Goal: Information Seeking & Learning: Learn about a topic

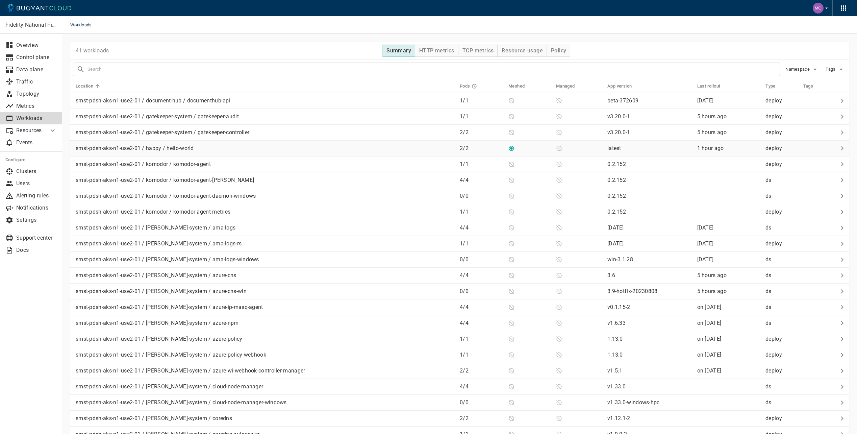
click at [246, 148] on div "smst-pdsh-aks-n1-use2-01 / happy / hello-world" at bounding box center [263, 146] width 381 height 9
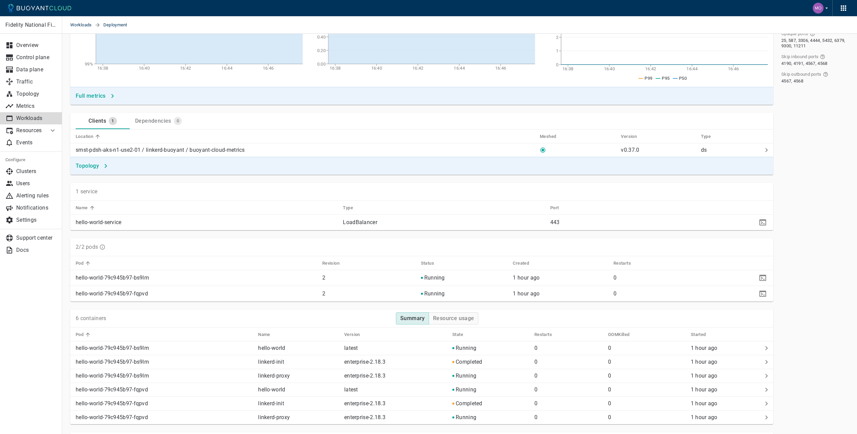
scroll to position [203, 0]
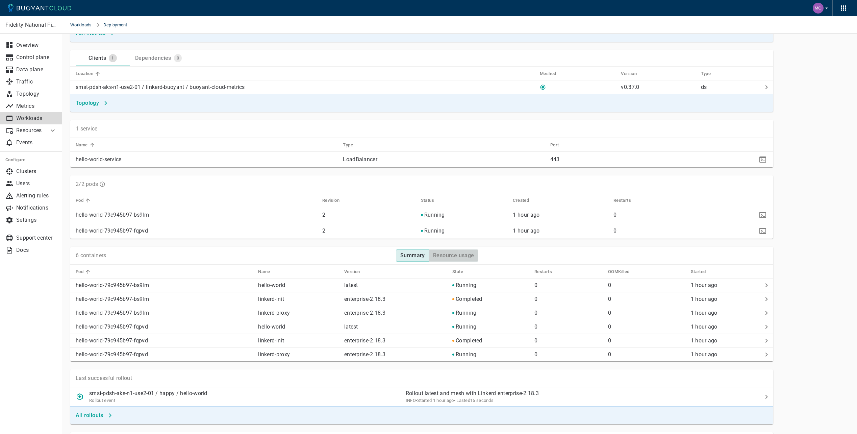
click at [445, 254] on h4 "Resource usage" at bounding box center [453, 255] width 41 height 7
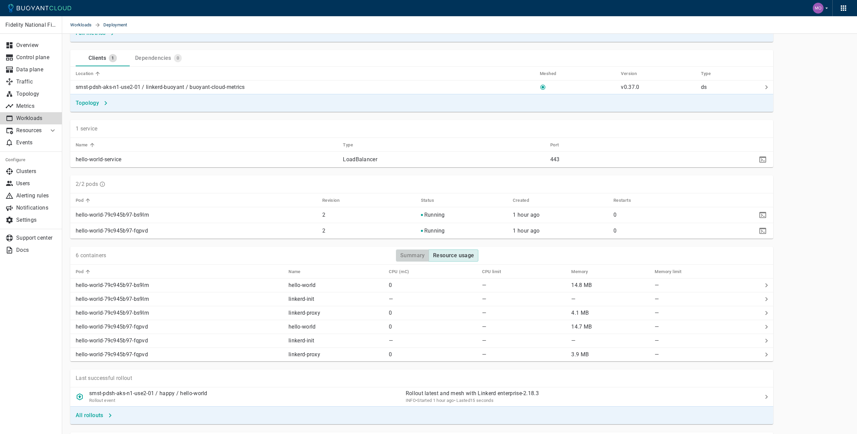
click at [405, 255] on h4 "Summary" at bounding box center [412, 255] width 25 height 7
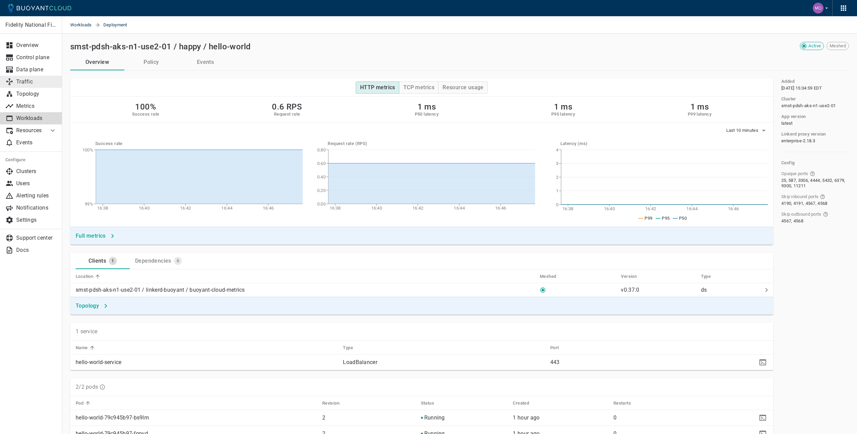
click at [35, 83] on p "Traffic" at bounding box center [36, 81] width 41 height 7
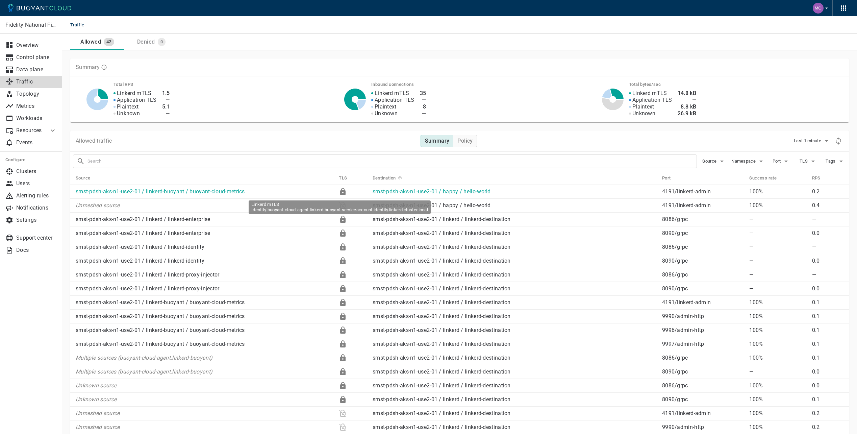
click at [340, 191] on icon at bounding box center [342, 191] width 5 height 7
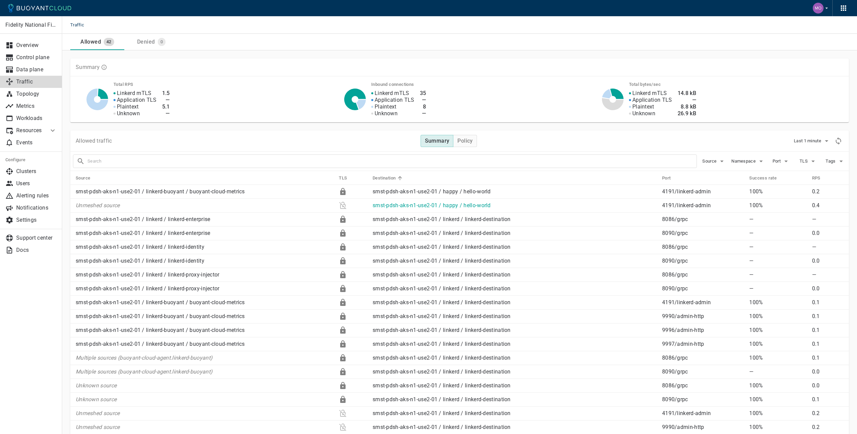
click at [294, 204] on p "Unmeshed source" at bounding box center [205, 205] width 258 height 7
click at [138, 185] on td "smst-pdsh-aks-n1-use2-01 / linkerd-buoyant / buoyant-cloud-metrics" at bounding box center [201, 192] width 263 height 14
click at [139, 189] on link "smst-pdsh-aks-n1-use2-01 / linkerd-buoyant / buoyant-cloud-metrics" at bounding box center [160, 191] width 169 height 6
click at [463, 139] on h4 "Policy" at bounding box center [464, 140] width 15 height 7
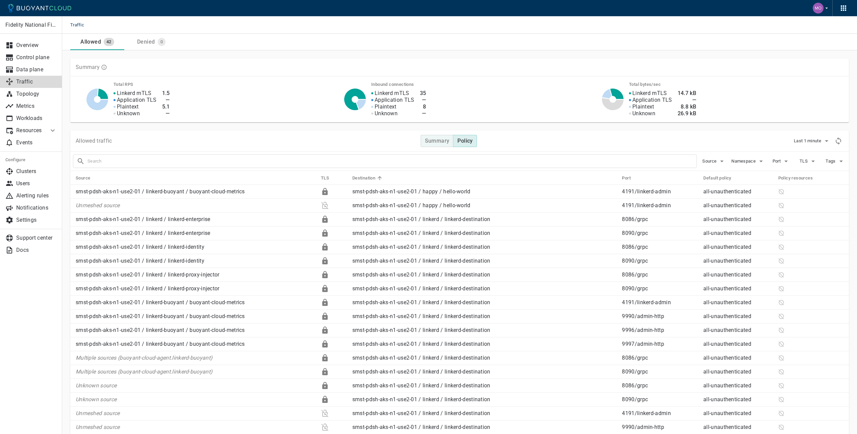
click at [436, 140] on h4 "Summary" at bounding box center [437, 140] width 25 height 7
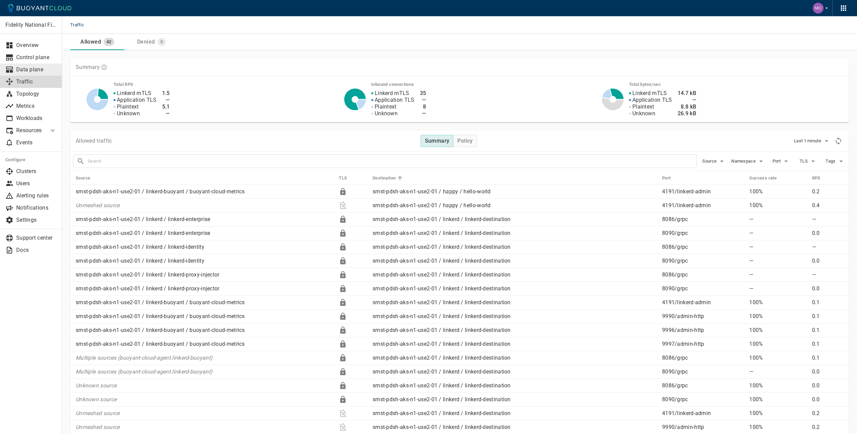
click at [37, 70] on p "Data plane" at bounding box center [36, 69] width 41 height 7
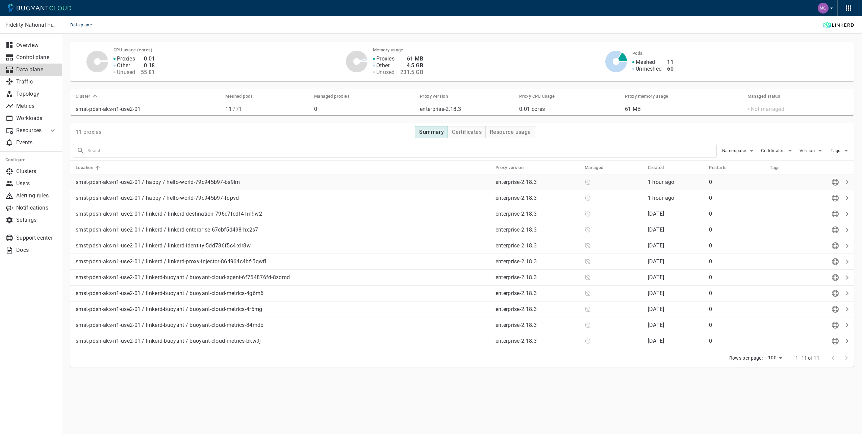
click at [225, 182] on p "smst-pdsh-aks-n1-use2-01 / happy / hello-world-79c945b97-bs9lm" at bounding box center [283, 182] width 414 height 7
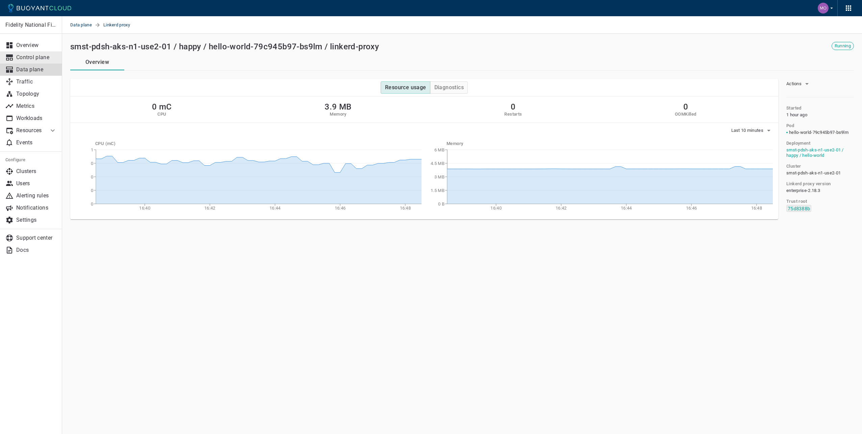
click at [29, 58] on p "Control plane" at bounding box center [36, 57] width 41 height 7
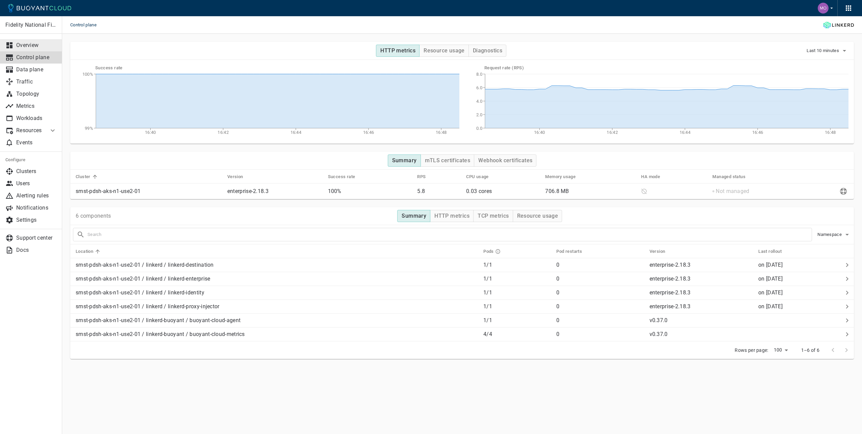
click at [35, 47] on p "Overview" at bounding box center [36, 45] width 41 height 7
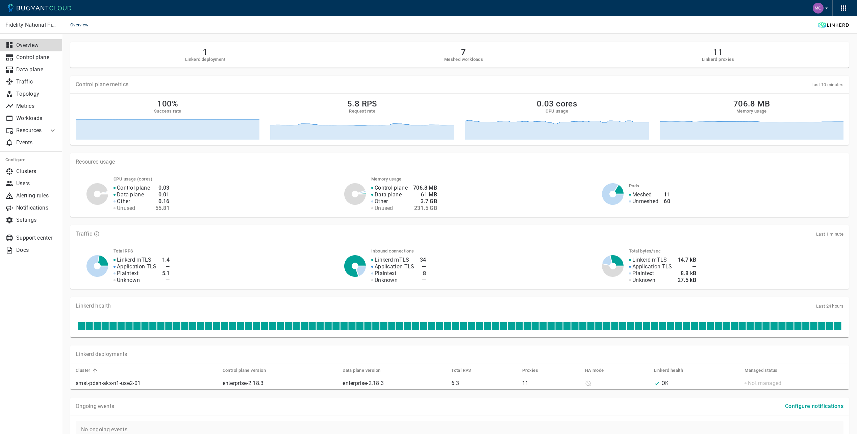
click at [30, 128] on p "Resources" at bounding box center [29, 130] width 27 height 7
click at [21, 158] on span "Policy" at bounding box center [30, 155] width 51 height 5
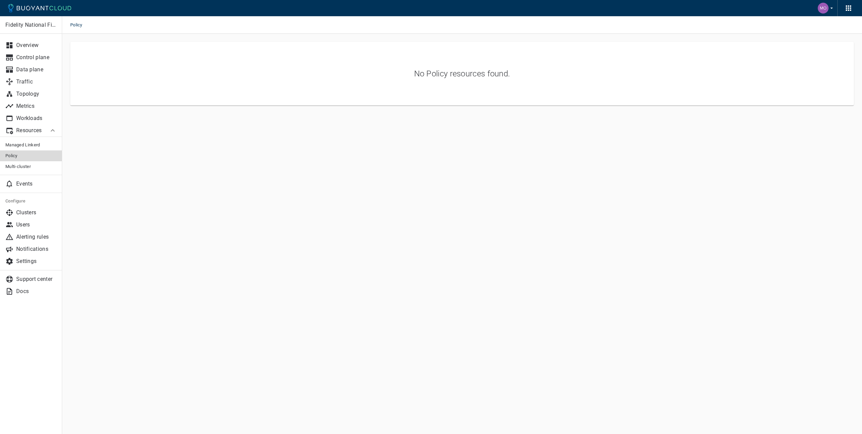
click at [33, 131] on p "Resources" at bounding box center [29, 130] width 27 height 7
click at [34, 144] on span "Managed Linkerd" at bounding box center [30, 144] width 51 height 5
click at [39, 170] on link "Multi-cluster" at bounding box center [31, 166] width 62 height 11
click at [29, 122] on link "Workloads" at bounding box center [31, 118] width 62 height 12
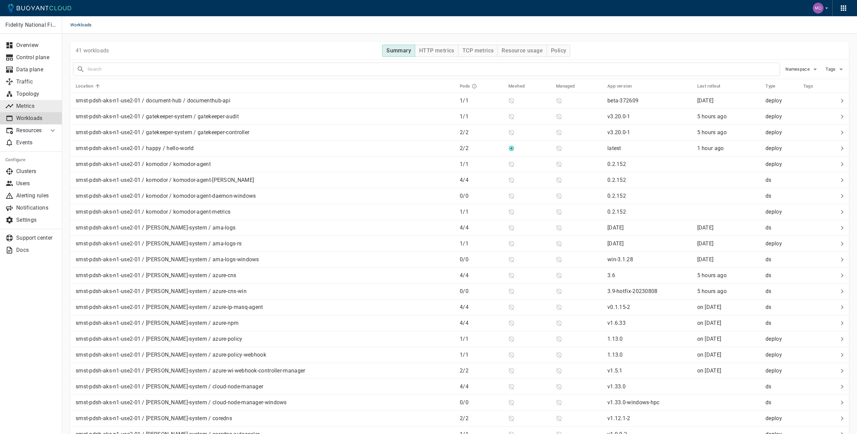
click at [32, 108] on p "Metrics" at bounding box center [36, 106] width 41 height 7
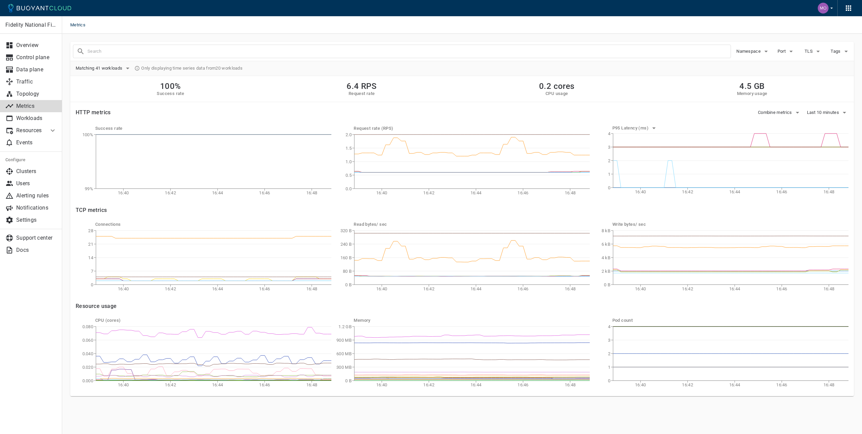
click at [141, 52] on input "text" at bounding box center [408, 51] width 643 height 9
click at [111, 66] on span "Matching 41 workloads" at bounding box center [100, 68] width 48 height 5
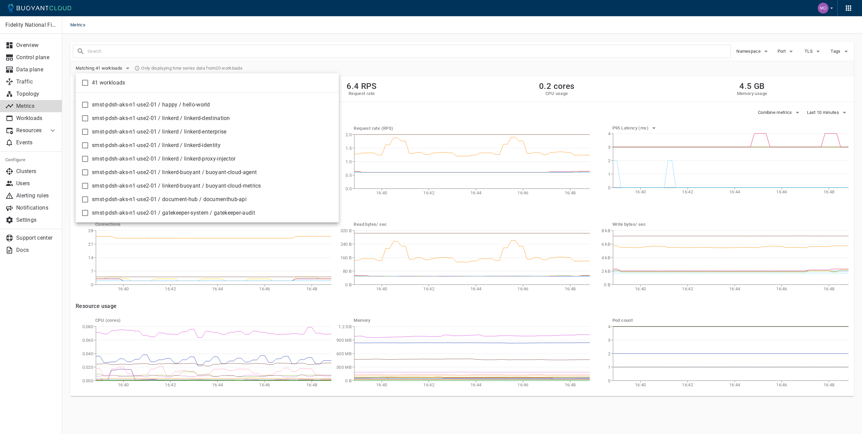
click at [82, 104] on input "checkbox" at bounding box center [85, 105] width 8 height 8
checkbox input "true"
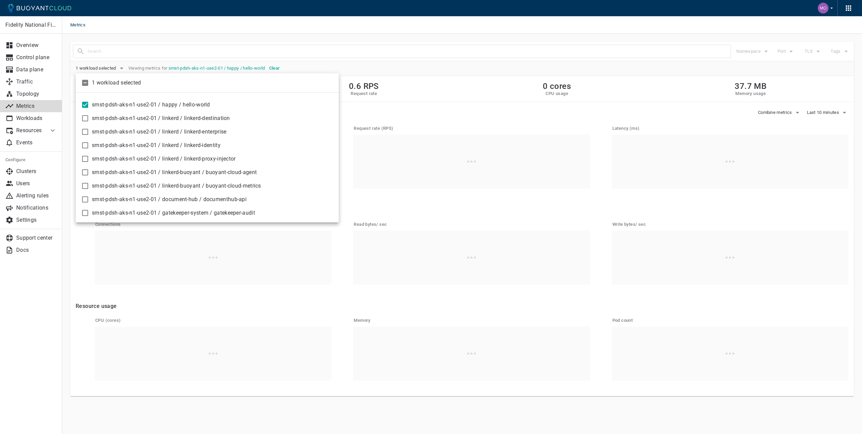
click at [317, 41] on div at bounding box center [431, 217] width 862 height 434
